Goal: Transaction & Acquisition: Purchase product/service

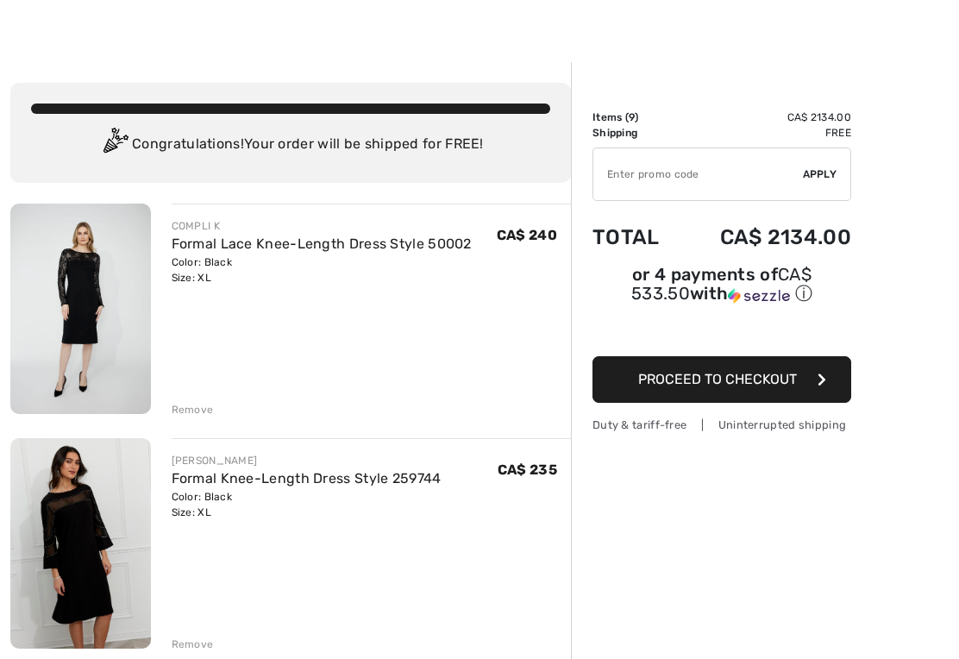
scroll to position [22, 0]
click at [103, 300] on img at bounding box center [80, 309] width 141 height 210
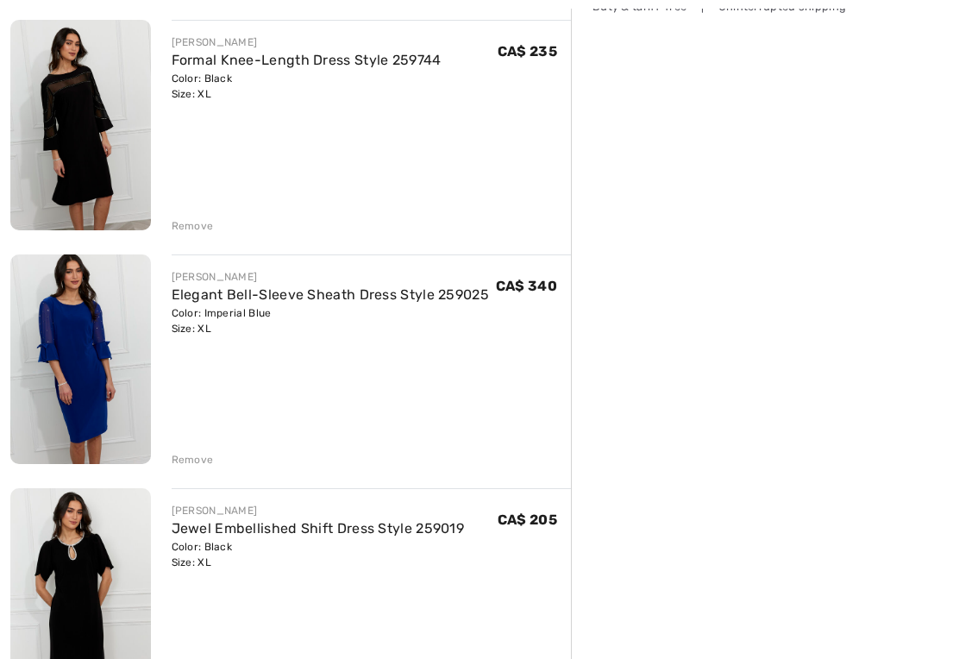
scroll to position [449, 0]
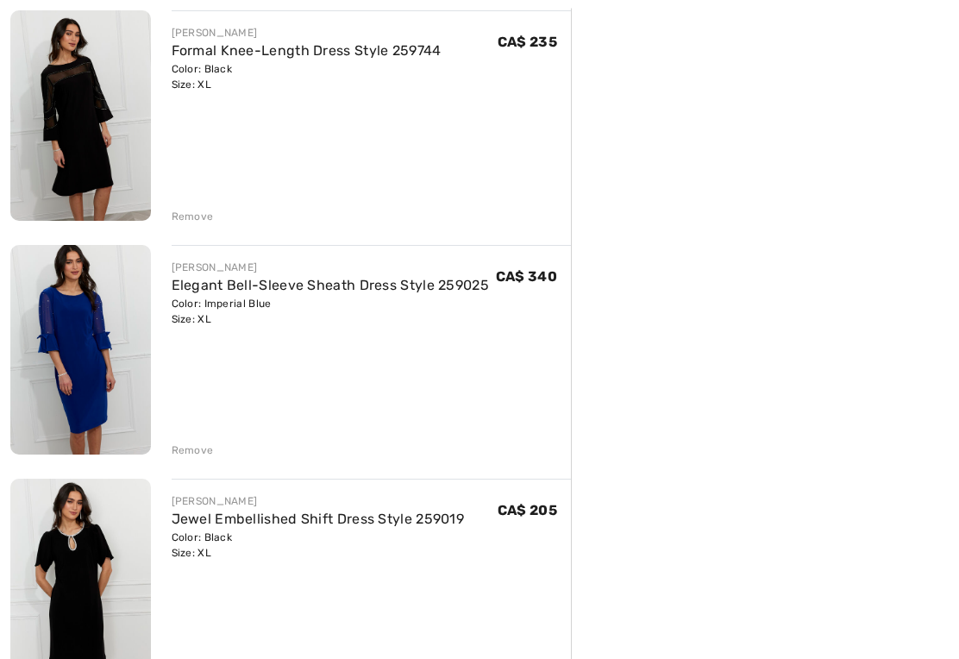
click at [362, 284] on link "Elegant Bell-Sleeve Sheath Dress Style 259025" at bounding box center [331, 286] width 318 height 16
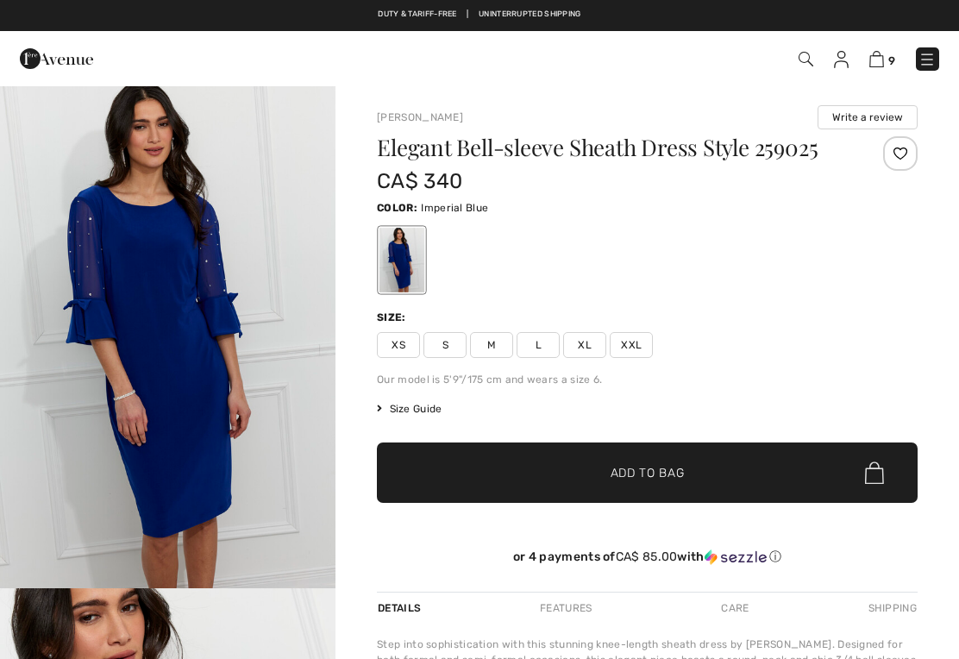
checkbox input "true"
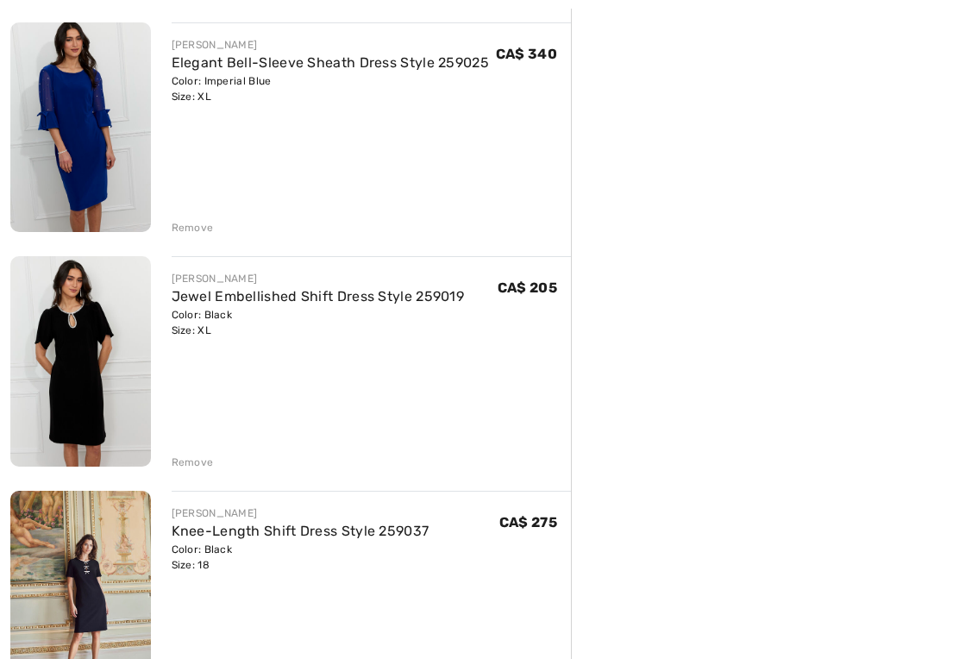
scroll to position [674, 0]
click at [226, 316] on div "Color: Black Size: XL" at bounding box center [318, 321] width 293 height 31
click at [92, 373] on img at bounding box center [80, 360] width 141 height 210
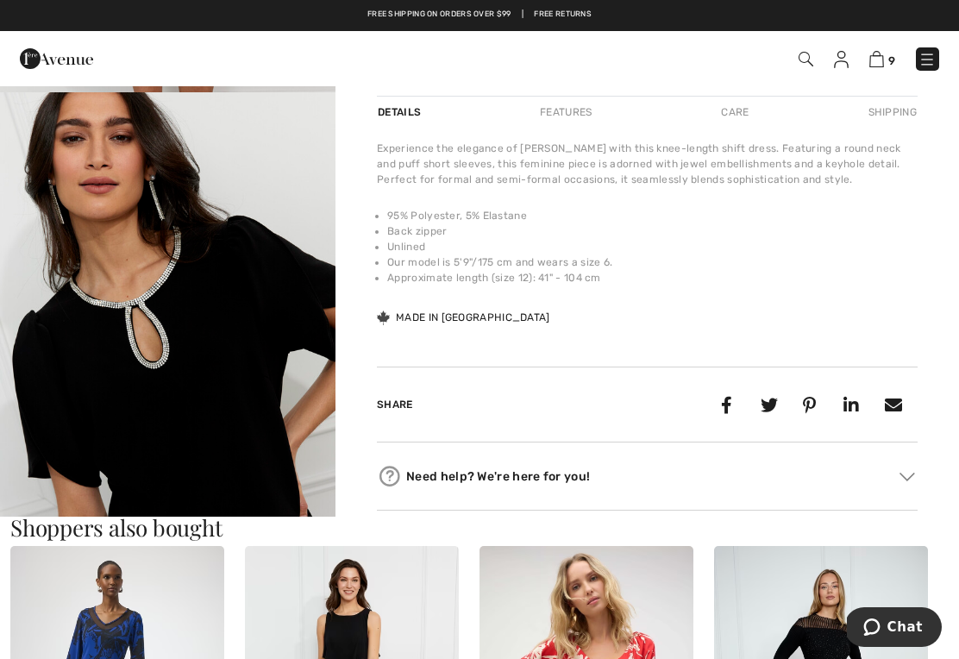
scroll to position [494, 0]
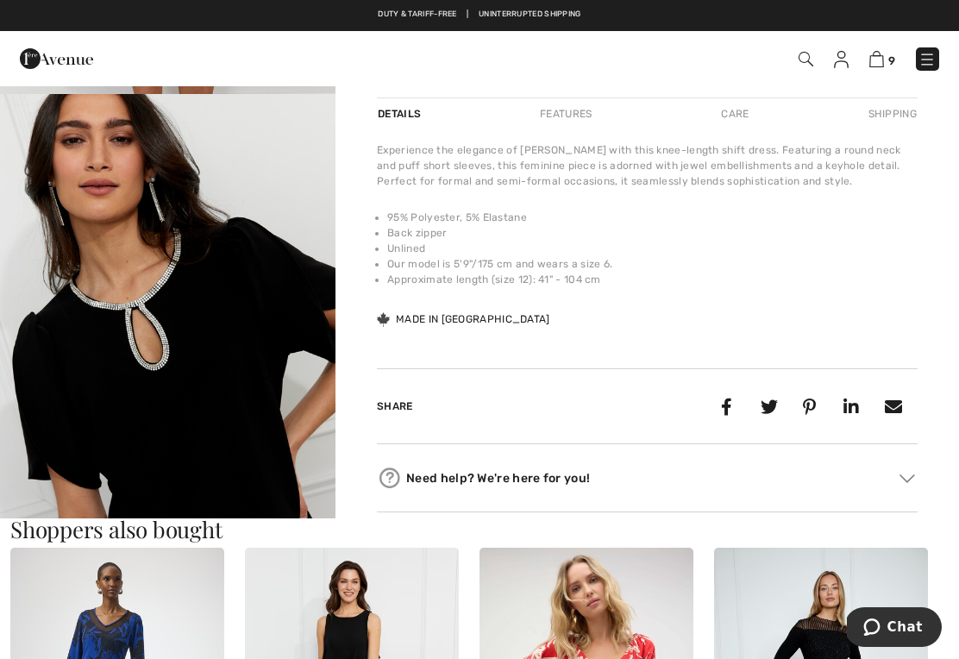
click at [884, 65] on img at bounding box center [876, 59] width 15 height 16
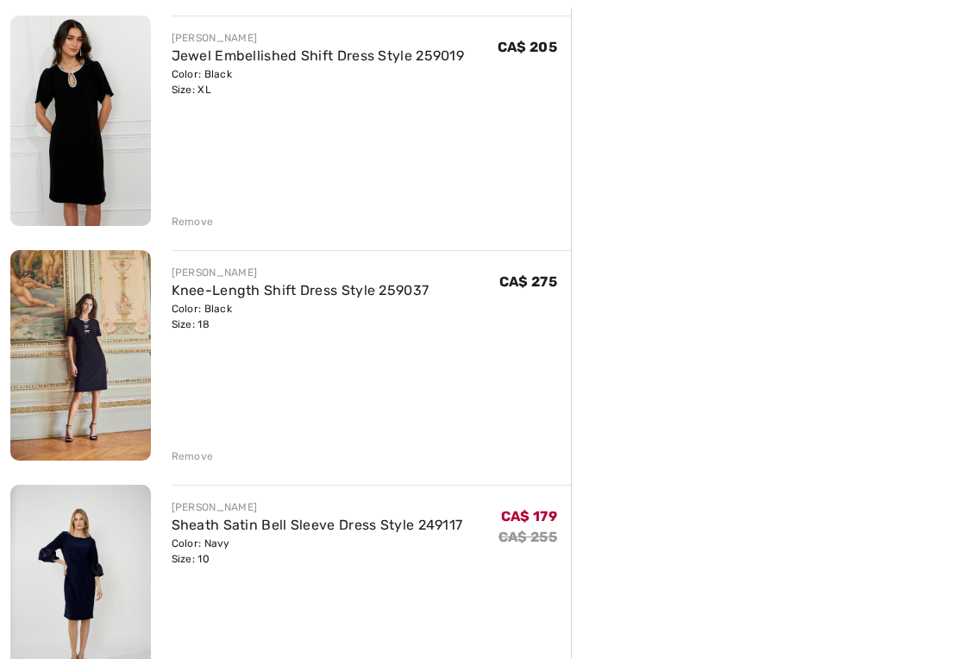
scroll to position [913, 0]
click at [272, 296] on link "Knee-Length Shift Dress Style 259037" at bounding box center [301, 290] width 258 height 16
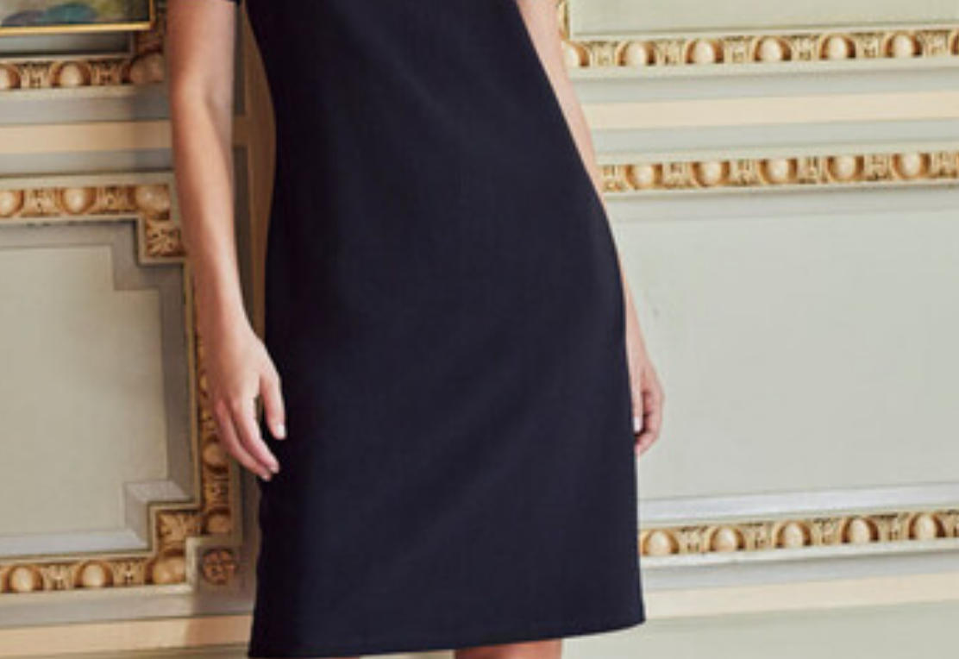
scroll to position [84, 0]
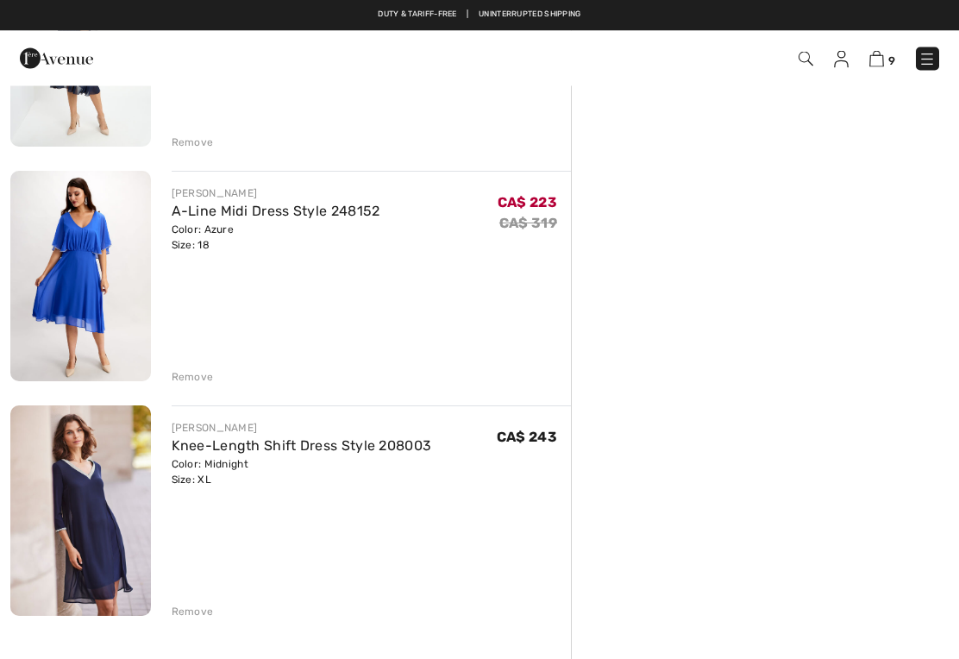
scroll to position [1694, 0]
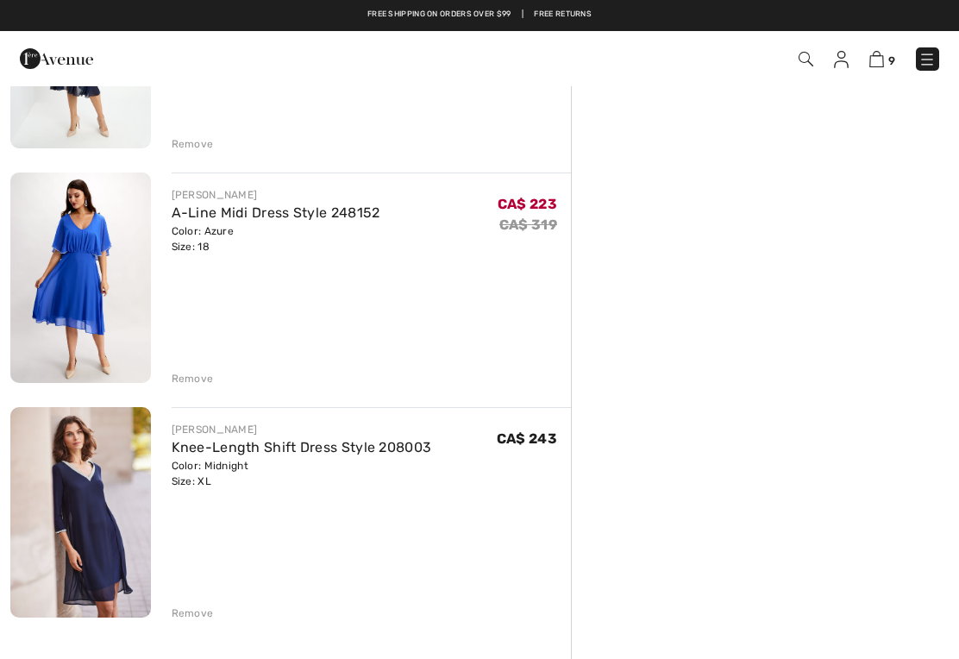
click at [90, 288] on img at bounding box center [80, 277] width 141 height 210
